Goal: Navigation & Orientation: Find specific page/section

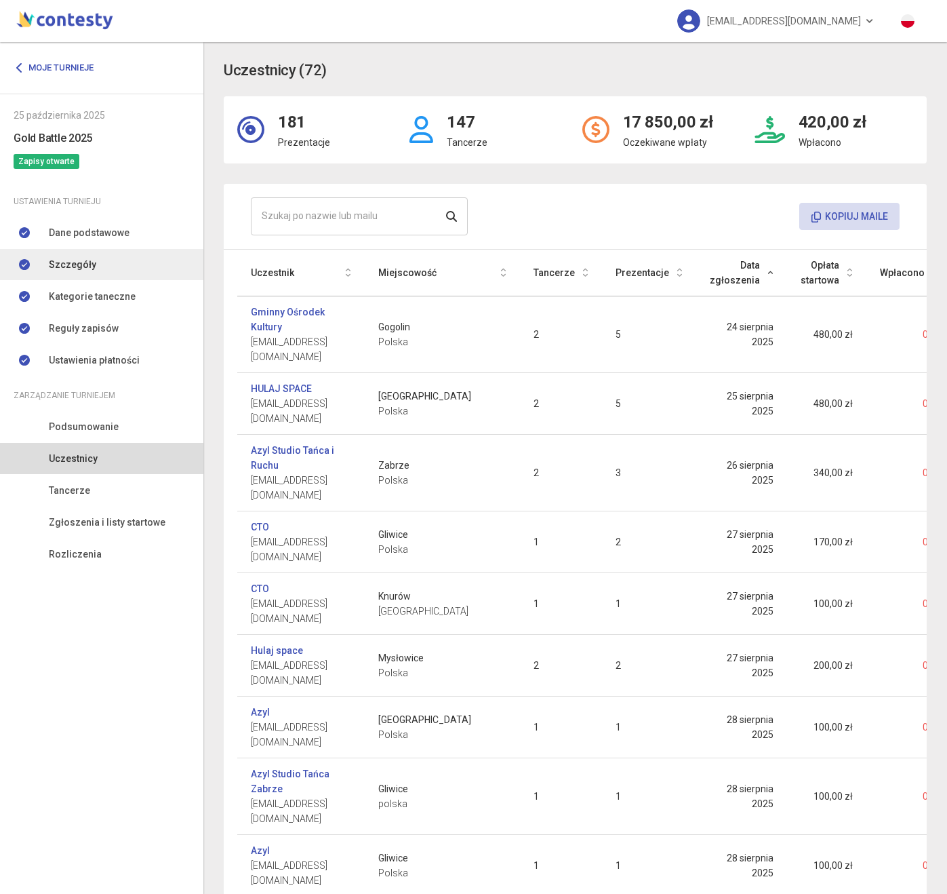
click at [123, 250] on link "Szczegóły" at bounding box center [101, 264] width 203 height 31
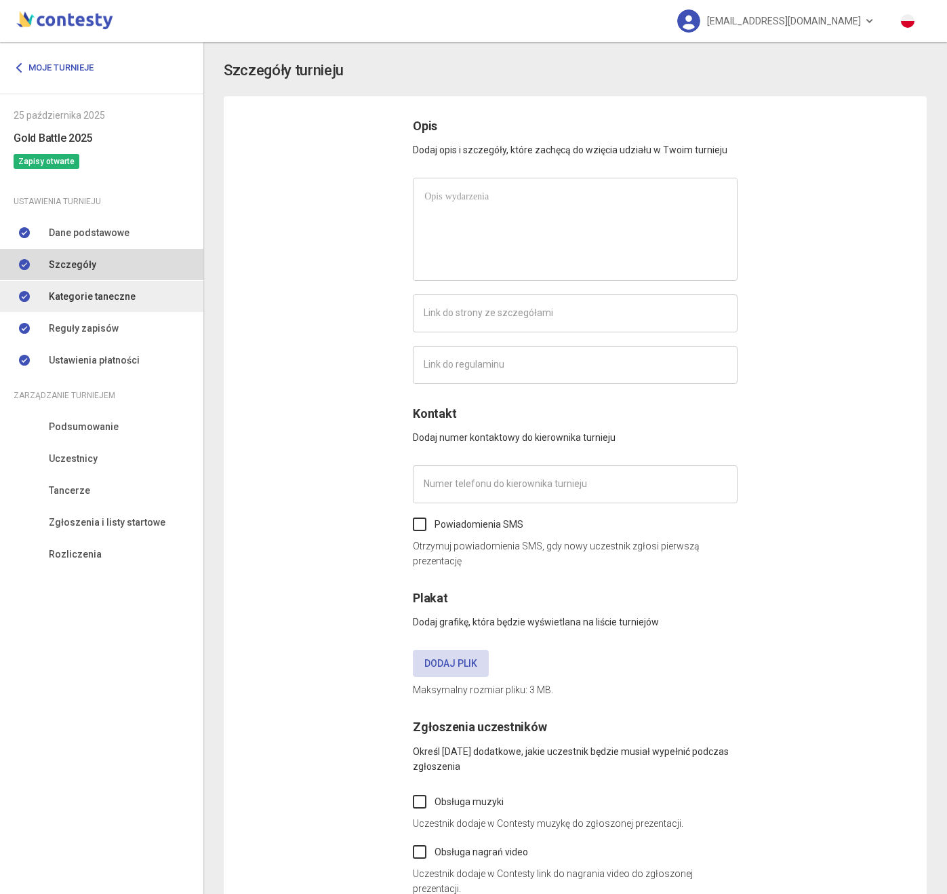
type input "**********"
type input "*********"
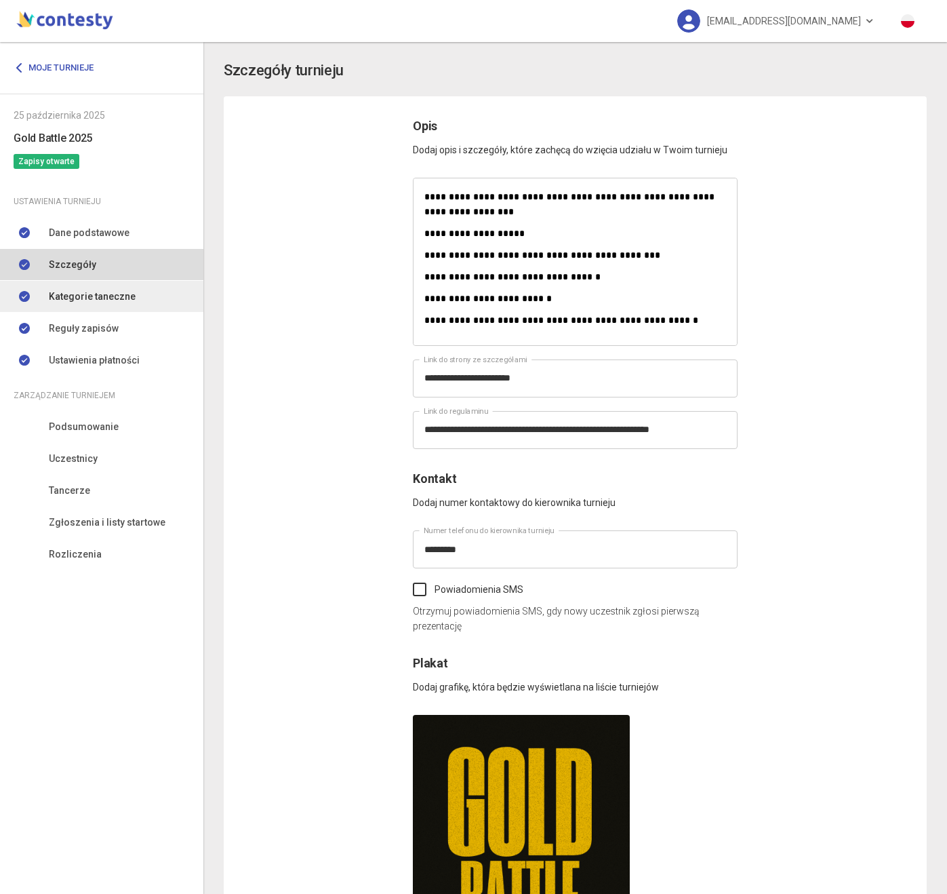
click at [105, 300] on span "Kategorie taneczne" at bounding box center [92, 296] width 87 height 15
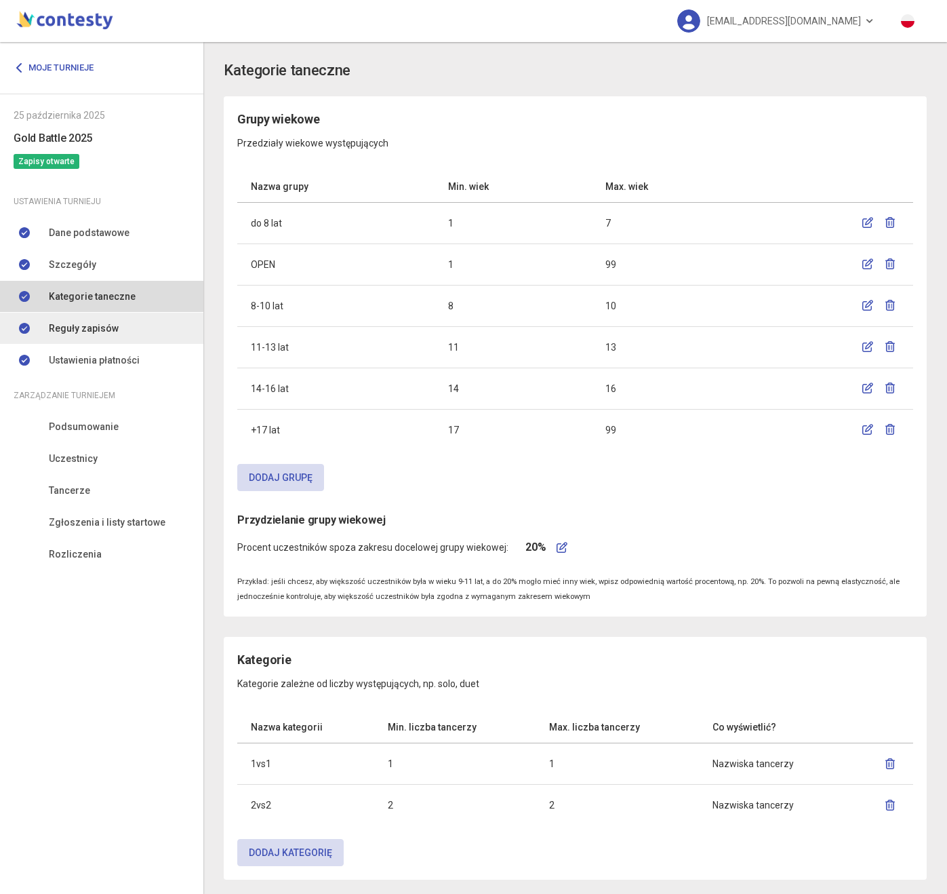
click at [102, 325] on span "Reguły zapisów" at bounding box center [84, 328] width 70 height 15
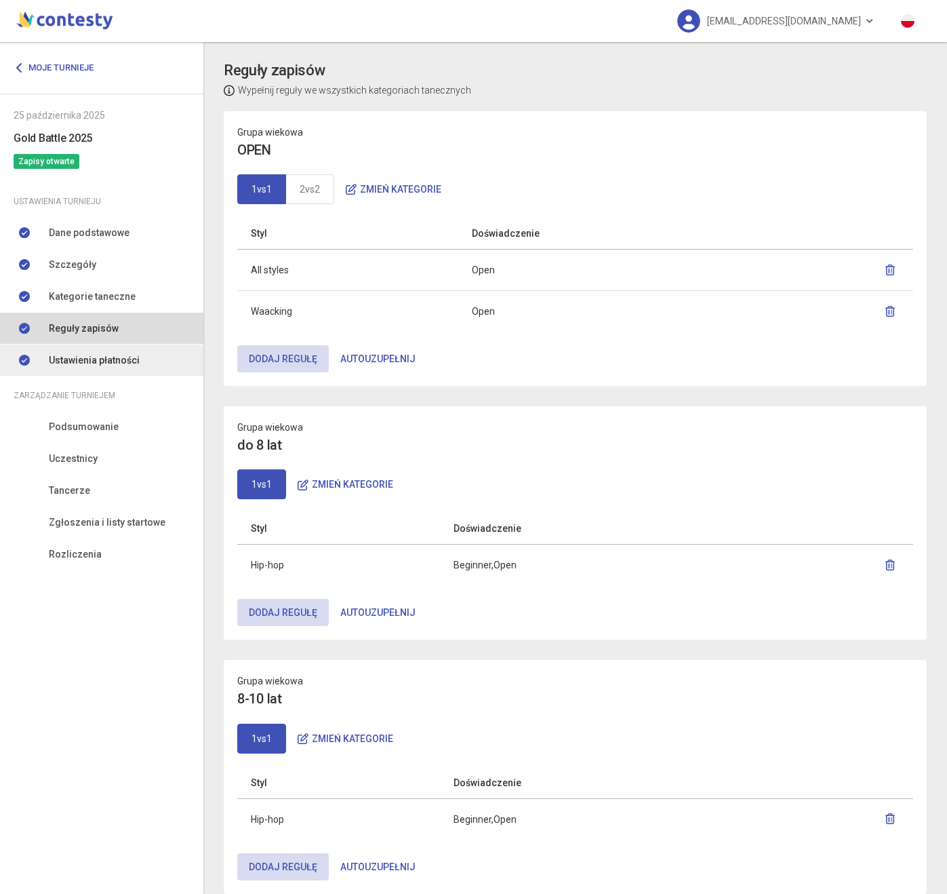
click at [101, 354] on span "Ustawienia płatności" at bounding box center [94, 360] width 91 height 15
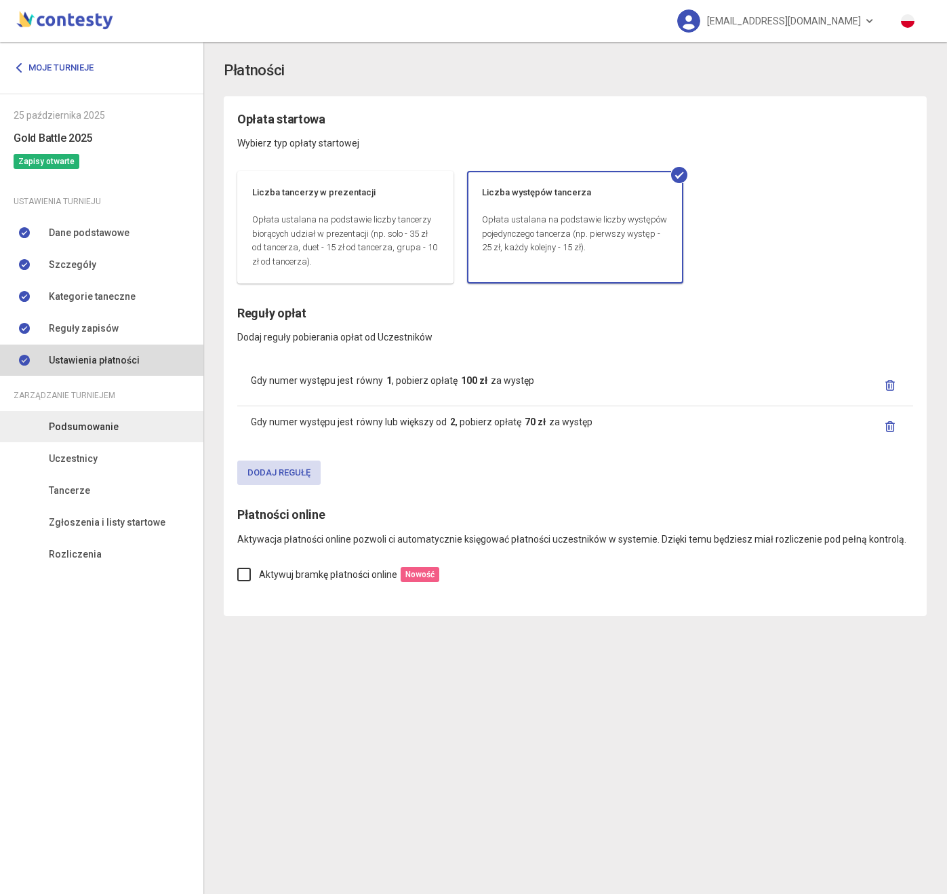
click at [96, 428] on span "Podsumowanie" at bounding box center [84, 426] width 70 height 15
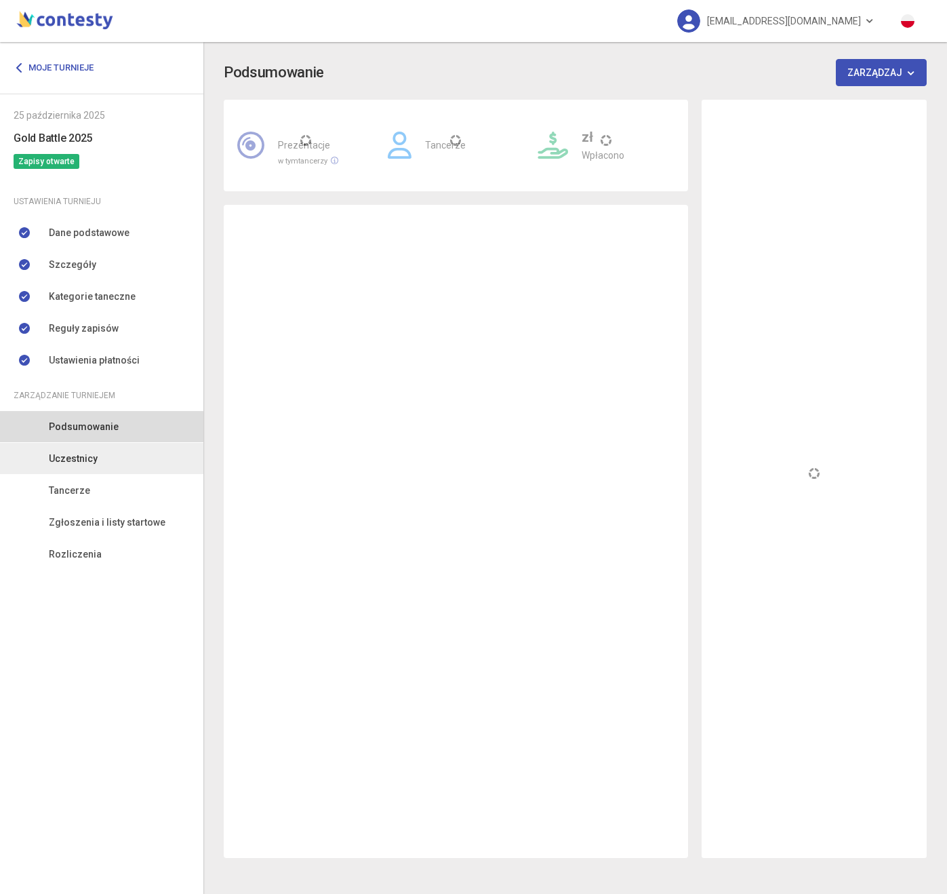
click at [94, 458] on span "Uczestnicy" at bounding box center [73, 458] width 49 height 15
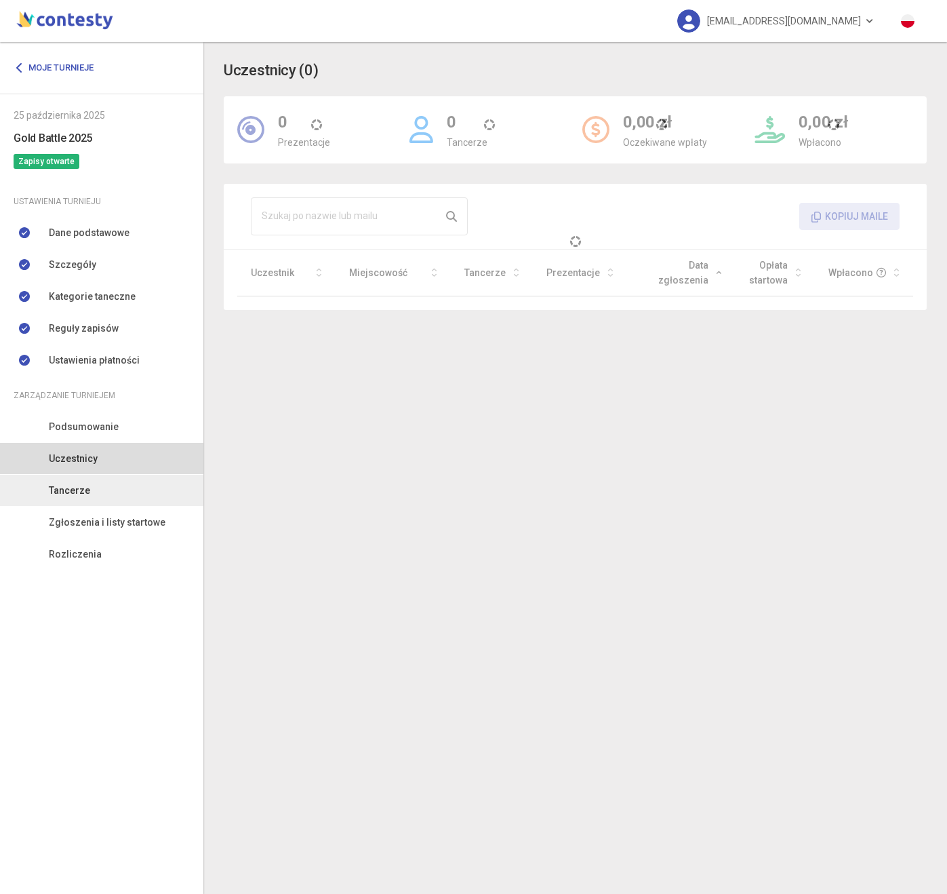
click at [93, 487] on link "Tancerze" at bounding box center [101, 490] width 203 height 31
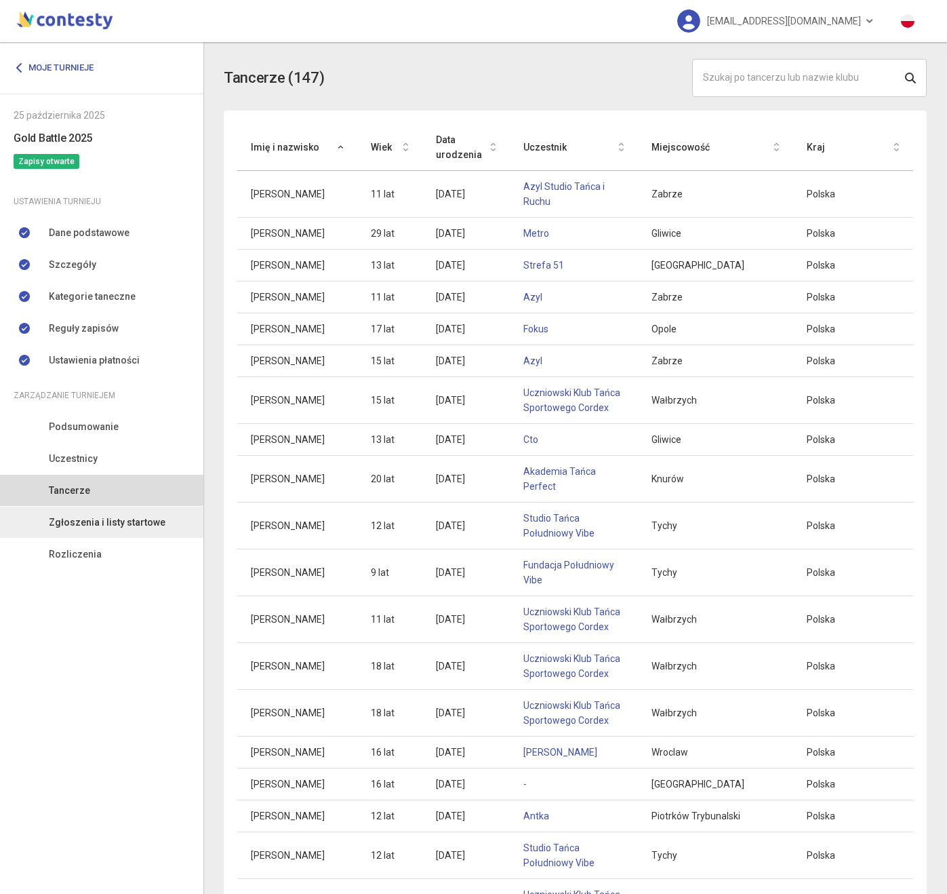
click at [86, 527] on span "Zgłoszenia i listy startowe" at bounding box center [107, 522] width 117 height 15
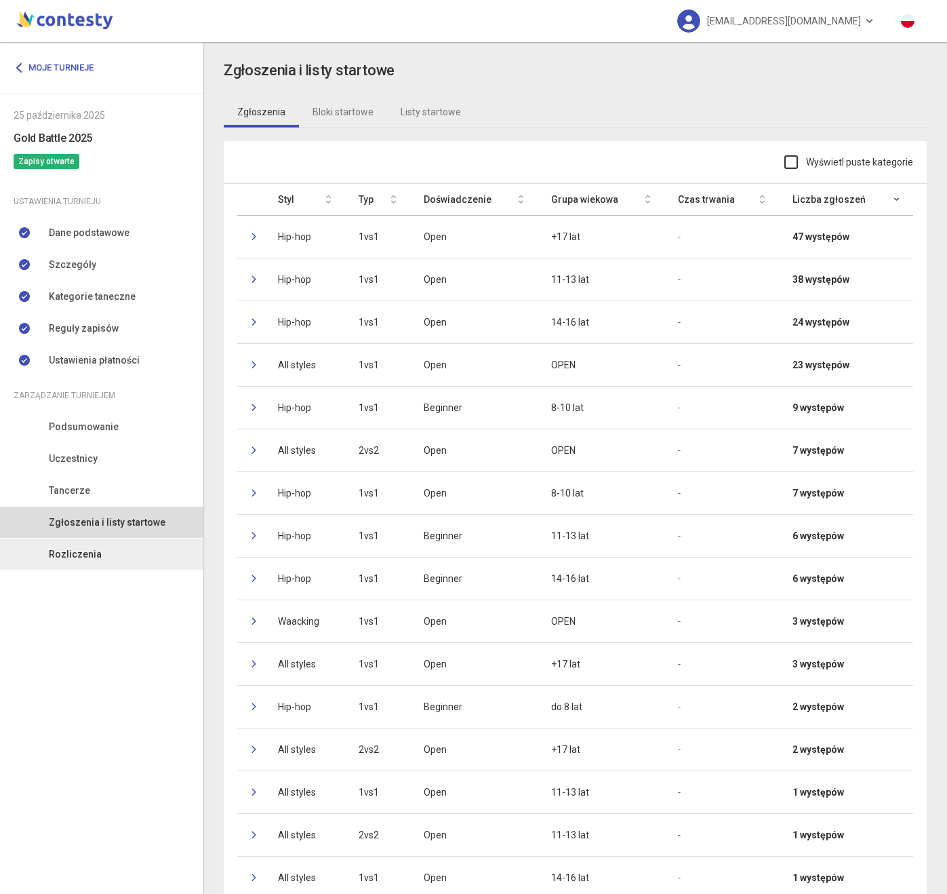
click at [71, 555] on span "Rozliczenia" at bounding box center [75, 554] width 53 height 15
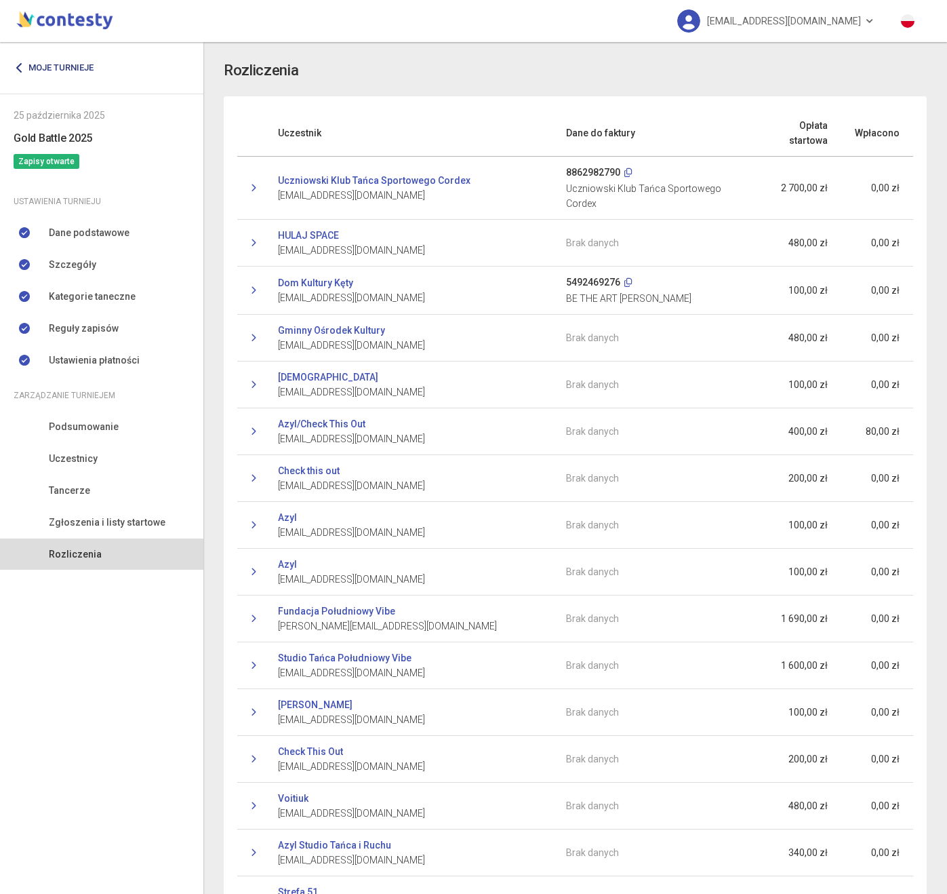
click at [59, 70] on link "Moje turnieje" at bounding box center [59, 68] width 90 height 24
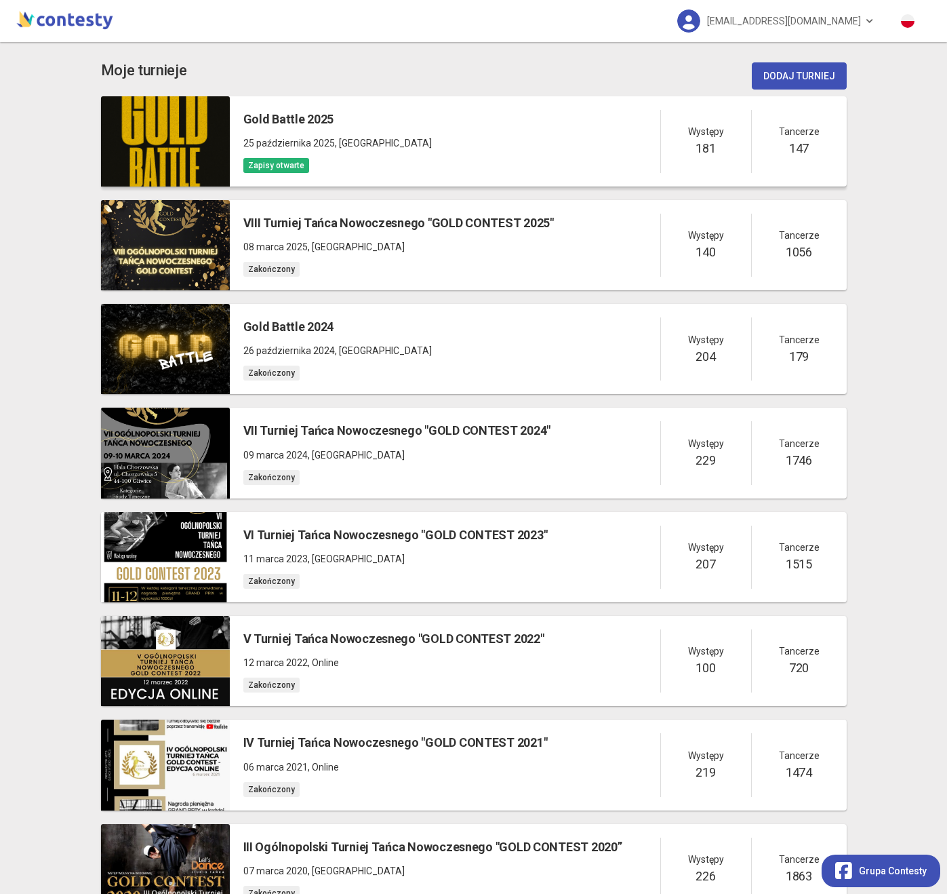
click at [545, 125] on div "Gold Battle 2025 [DATE] , [GEOGRAPHIC_DATA] Zapisy otwarte Występy 181 Tancerze…" at bounding box center [538, 141] width 617 height 90
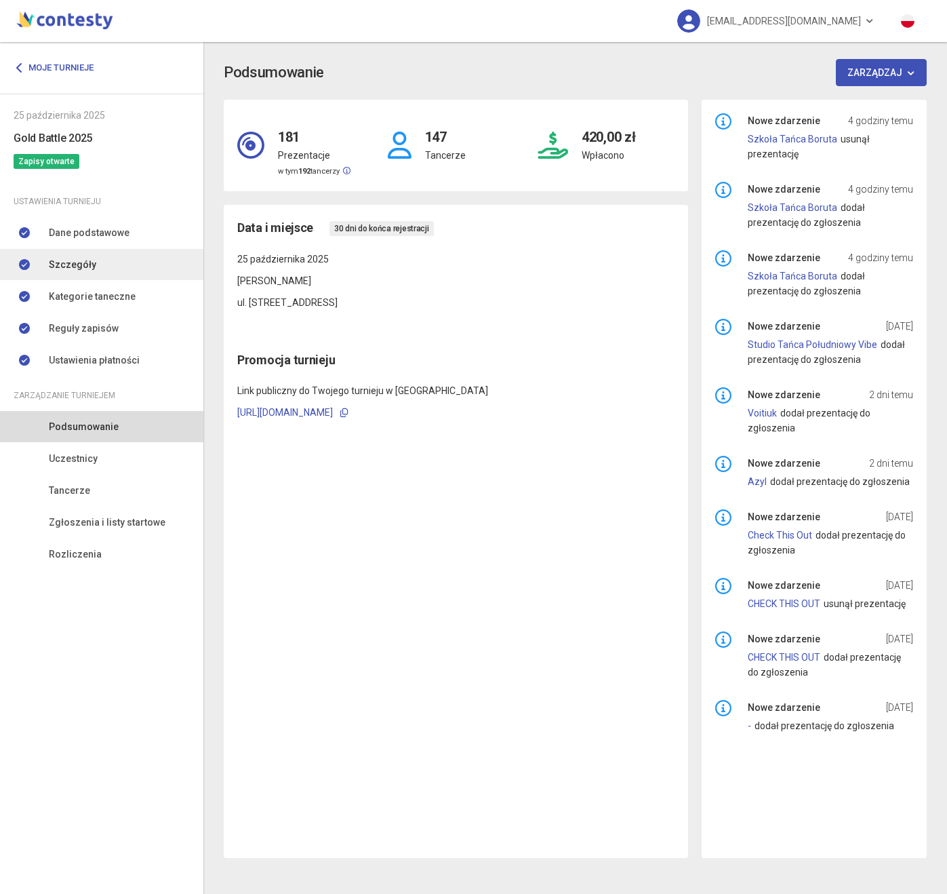
click at [85, 268] on span "Szczegóły" at bounding box center [72, 264] width 47 height 15
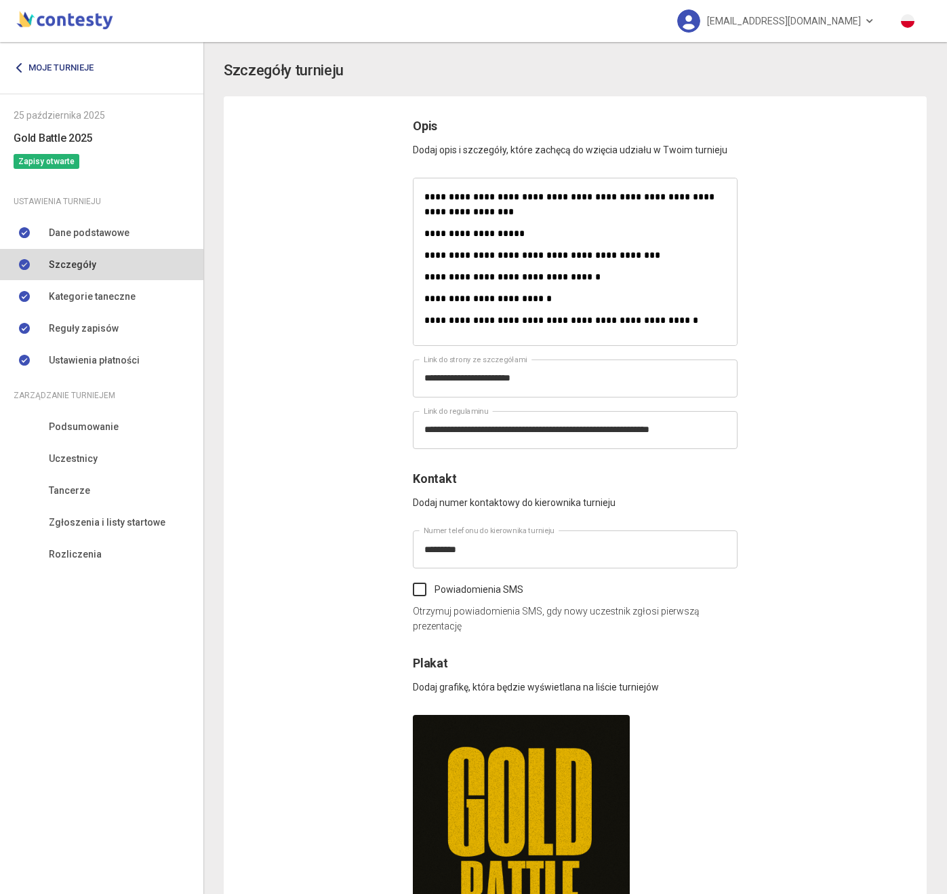
click at [59, 59] on link "Moje turnieje" at bounding box center [59, 68] width 90 height 24
